Goal: Browse casually

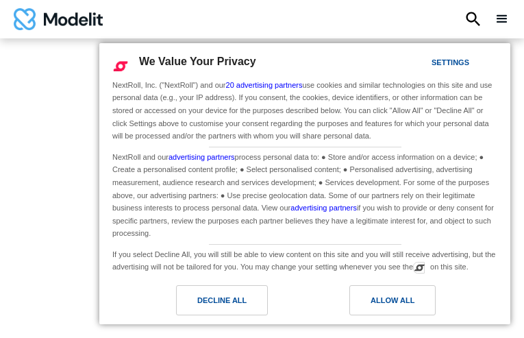
type input "*********"
type input "**********"
type input "********"
